Goal: Transaction & Acquisition: Purchase product/service

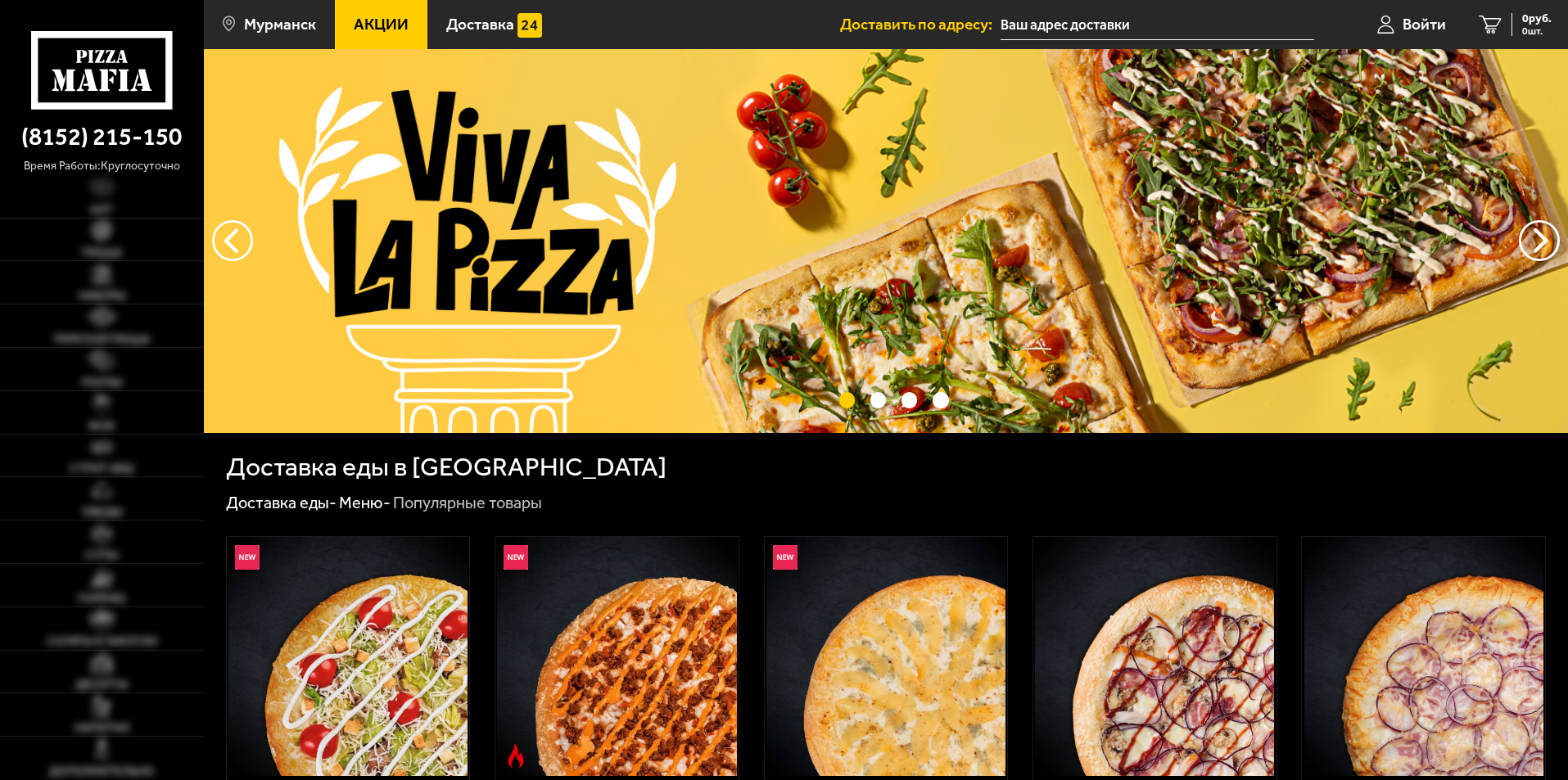
type input "[STREET_ADDRESS]"
click at [169, 329] on link "Римская пицца" at bounding box center [102, 325] width 204 height 42
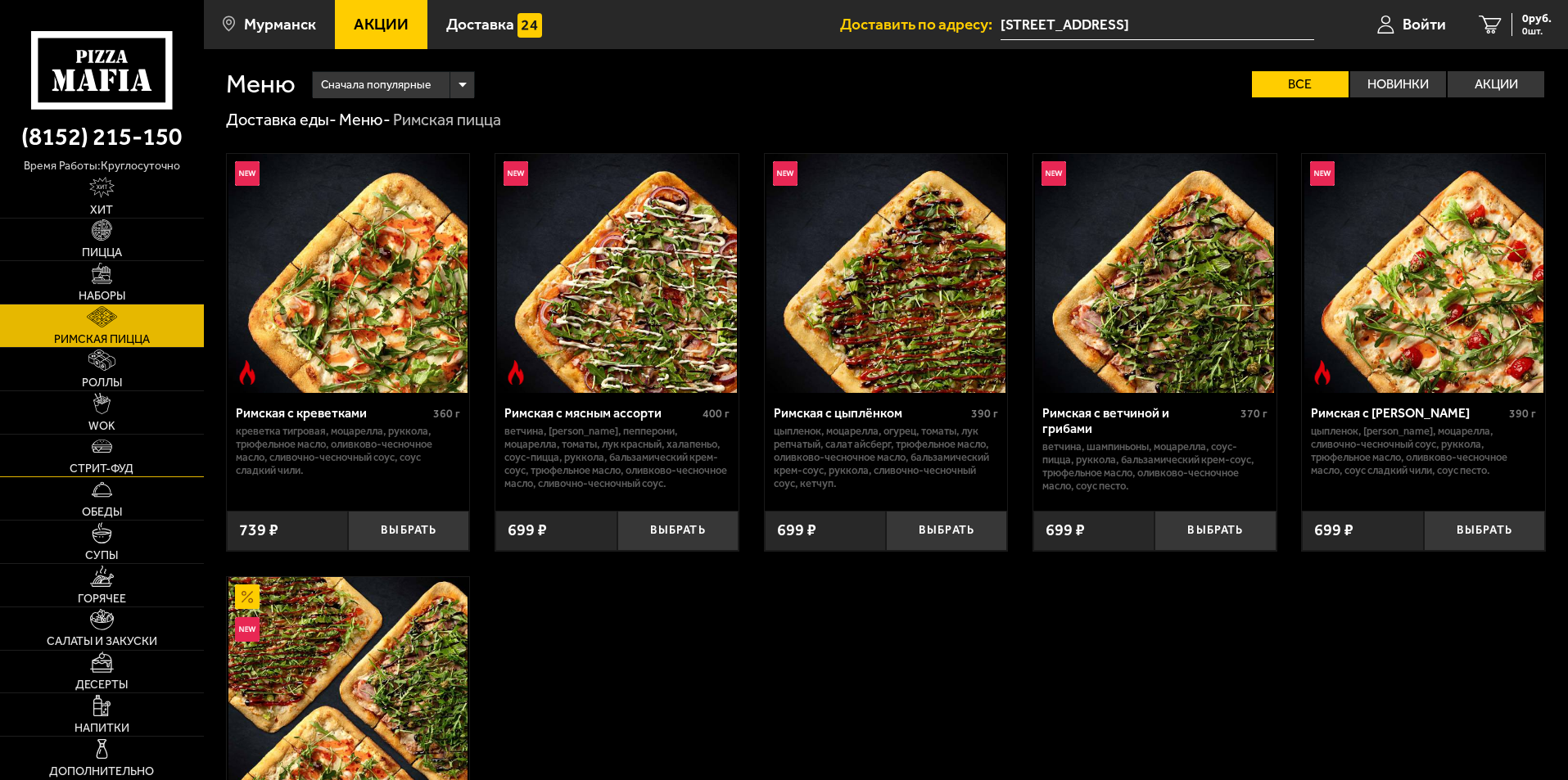
click at [147, 461] on link "Стрит-фуд" at bounding box center [102, 456] width 204 height 42
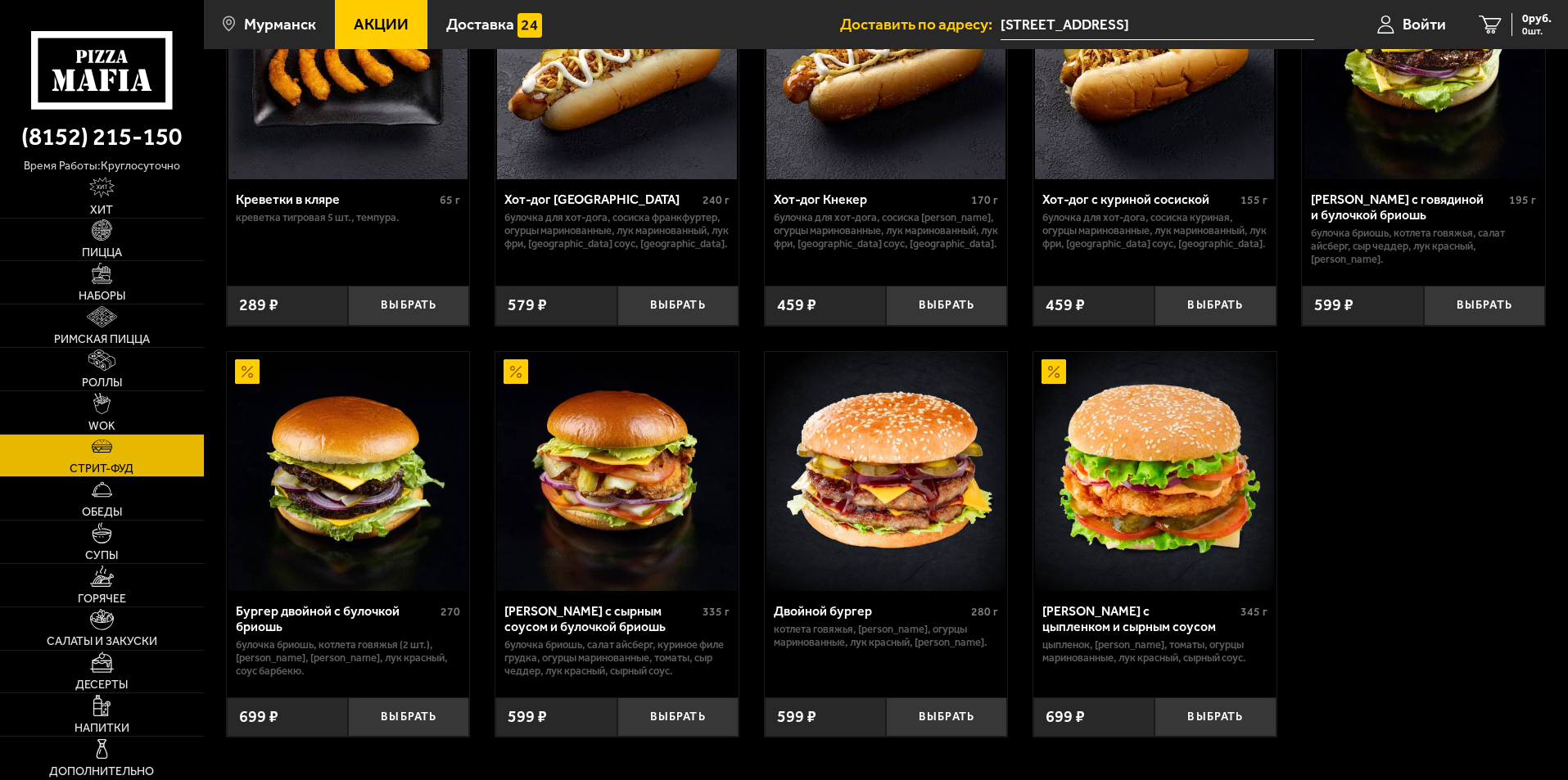
scroll to position [218, 0]
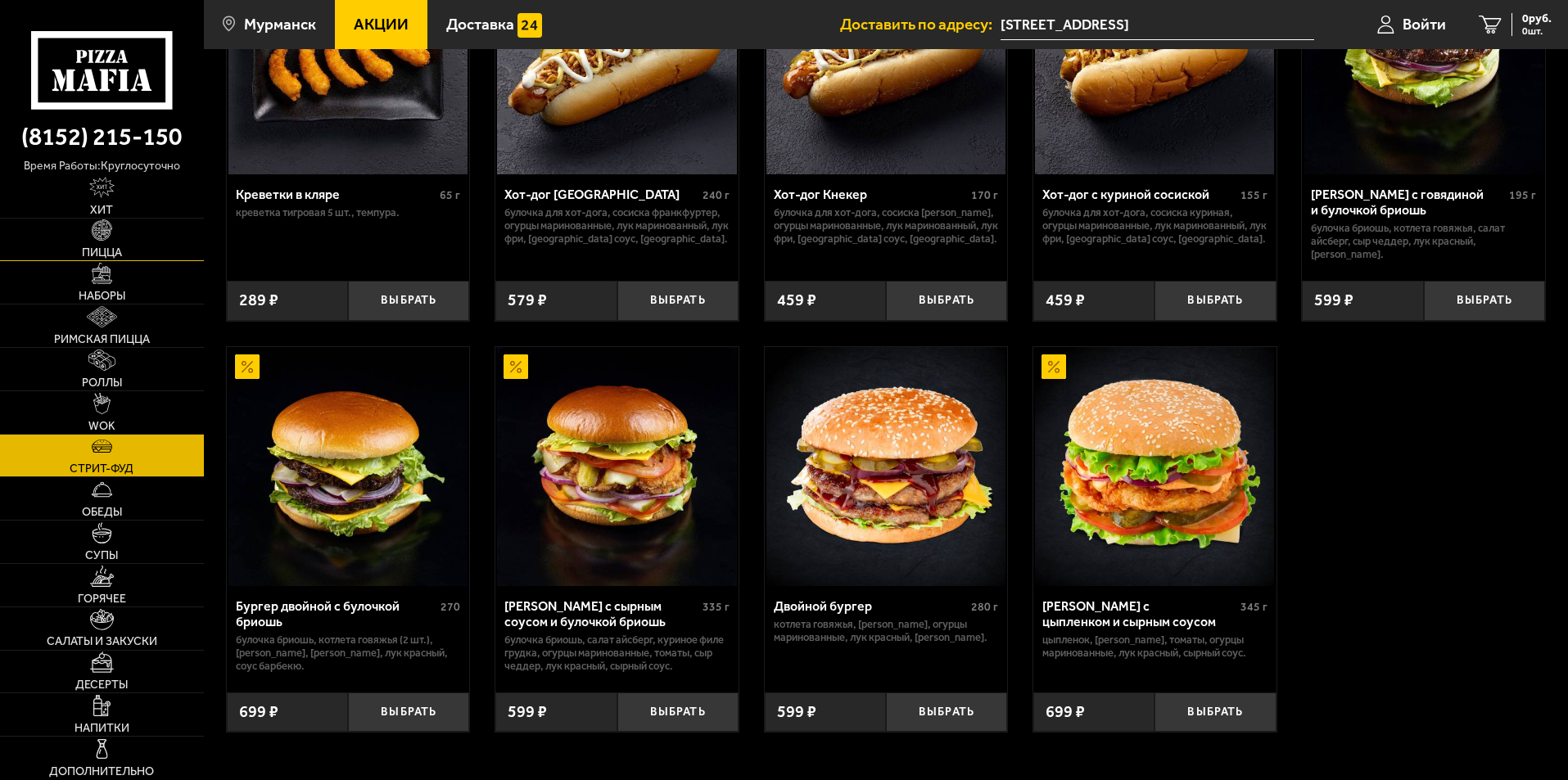
click at [144, 244] on link "Пицца" at bounding box center [102, 239] width 204 height 42
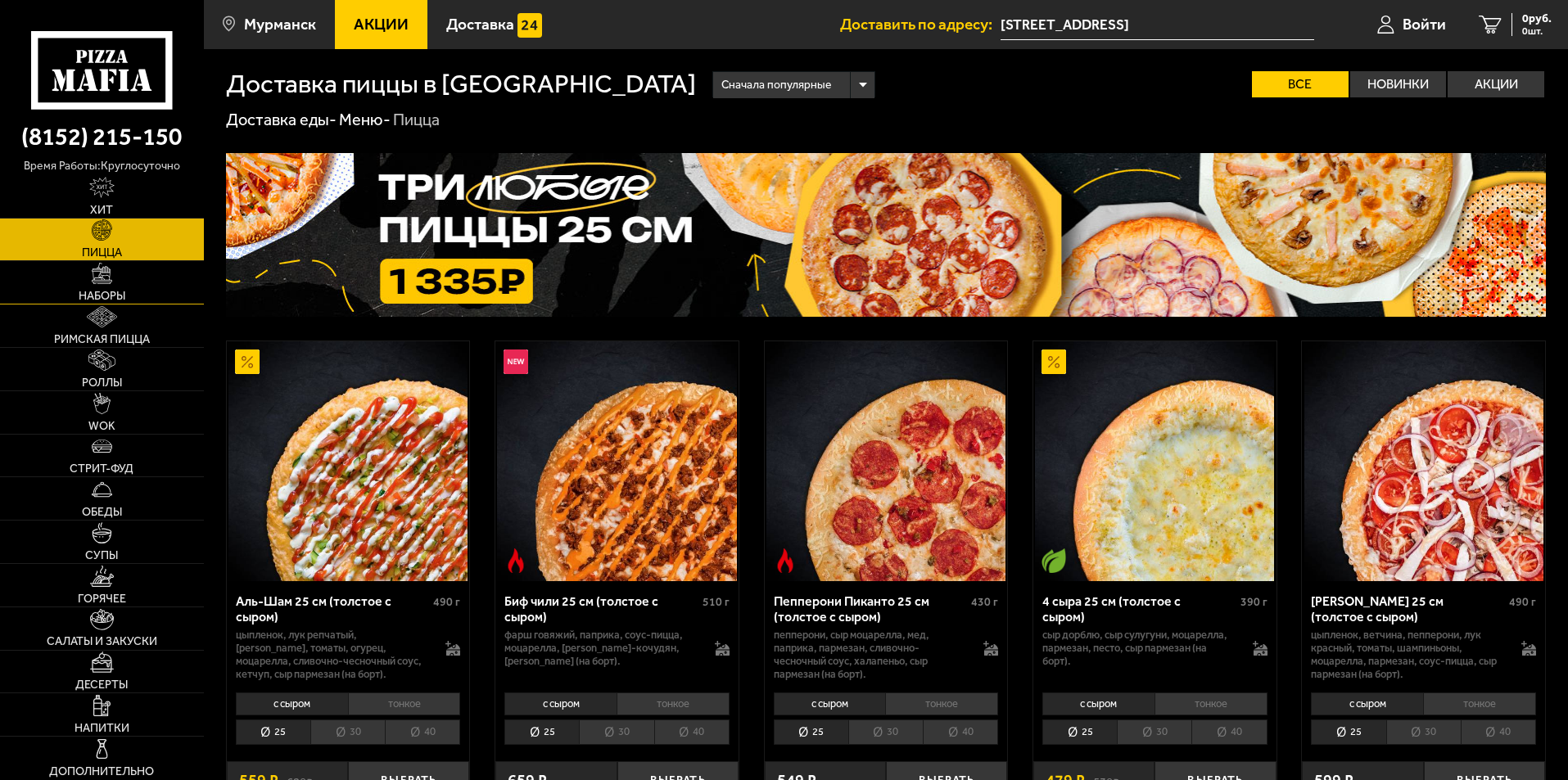
click at [158, 275] on link "Наборы" at bounding box center [102, 282] width 204 height 42
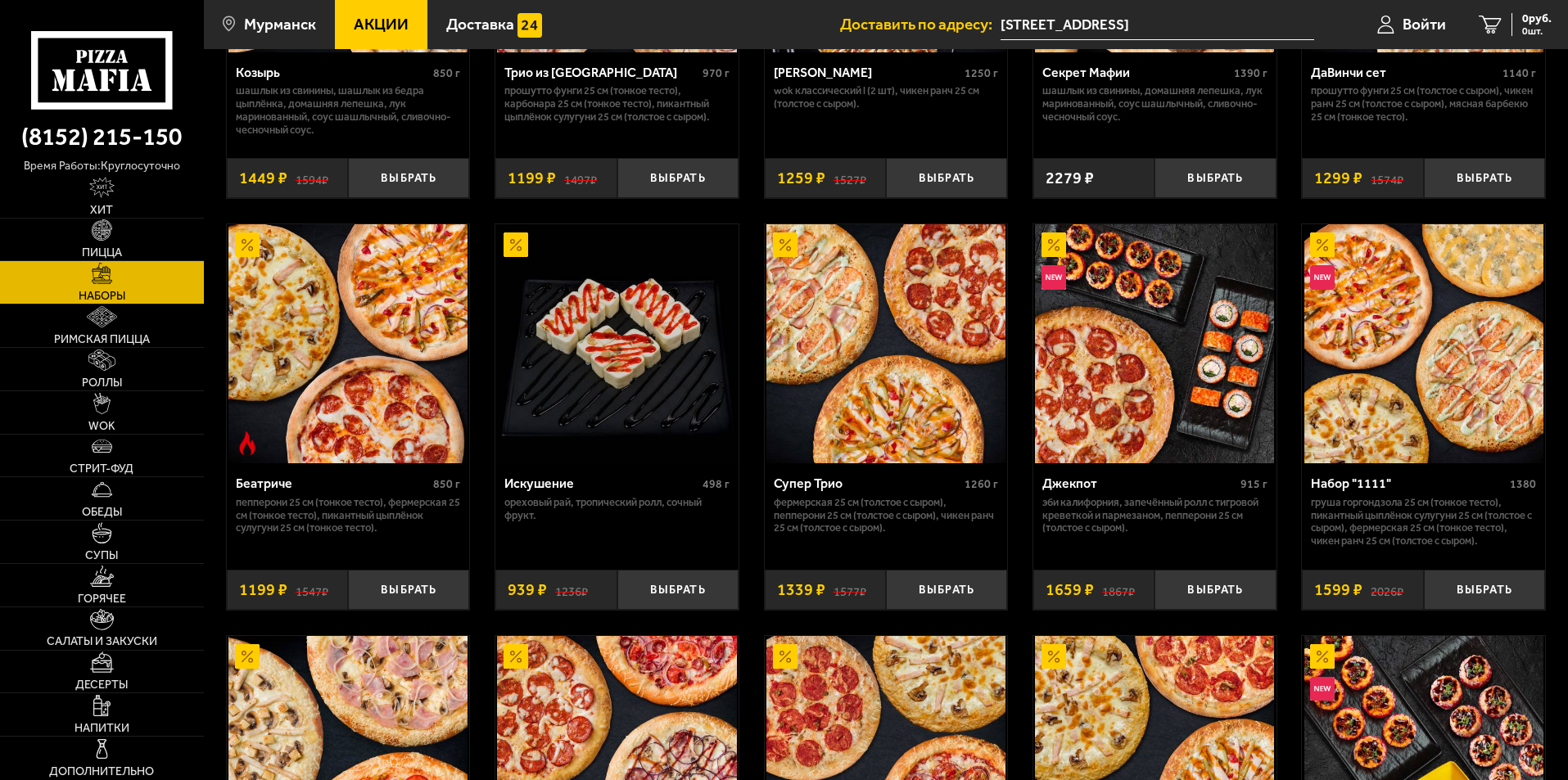
scroll to position [1201, 0]
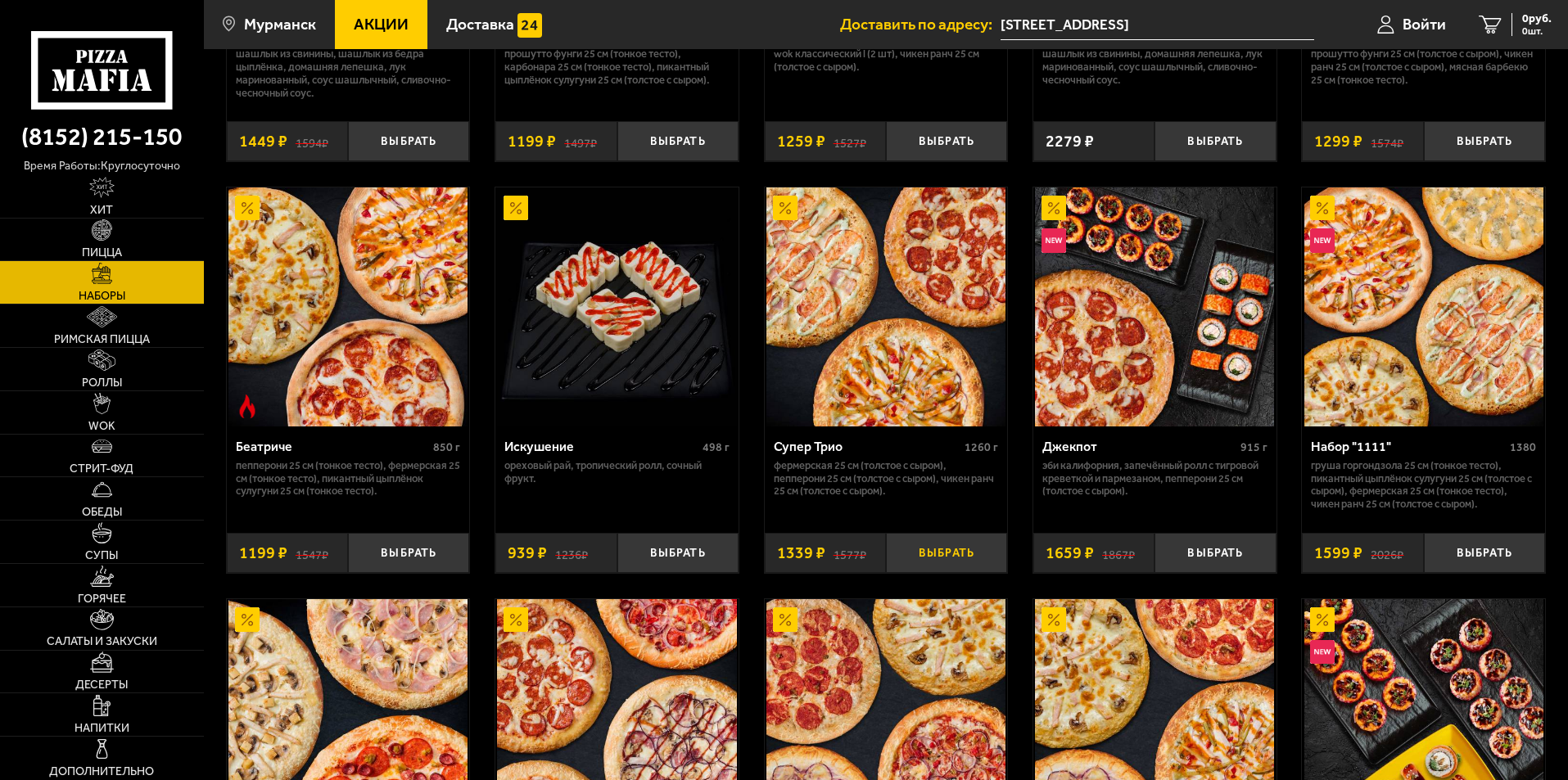
click at [958, 562] on button "Выбрать" at bounding box center [946, 553] width 121 height 40
